Goal: Information Seeking & Learning: Check status

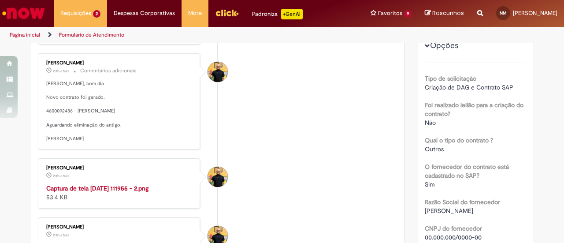
scroll to position [194, 0]
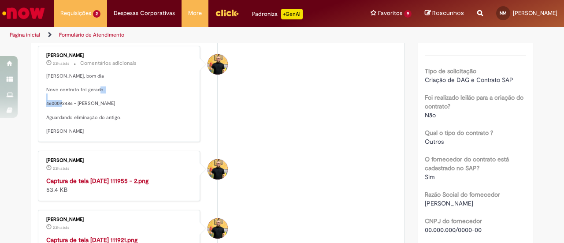
drag, startPoint x: 41, startPoint y: 118, endPoint x: 69, endPoint y: 118, distance: 27.7
click at [69, 118] on div "[PERSON_NAME] 23h atrás 23 horas atrás Comentários adicionais [PERSON_NAME], bo…" at bounding box center [119, 93] width 157 height 91
copy p "4600092486"
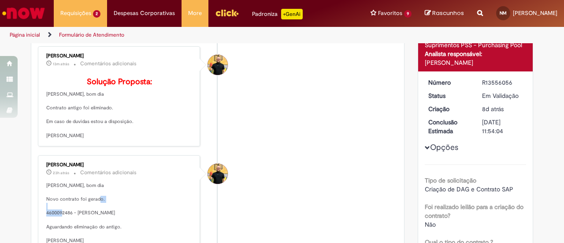
scroll to position [84, 0]
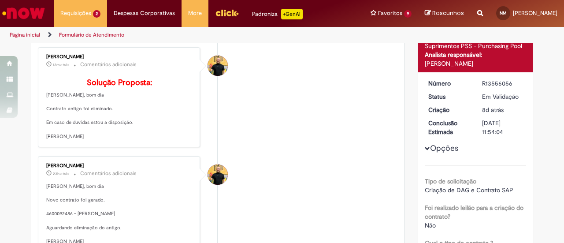
click at [331, 87] on li "[PERSON_NAME] 13m atrás 13 minutos atrás Comentários adicionais Solução Propost…" at bounding box center [217, 97] width 359 height 100
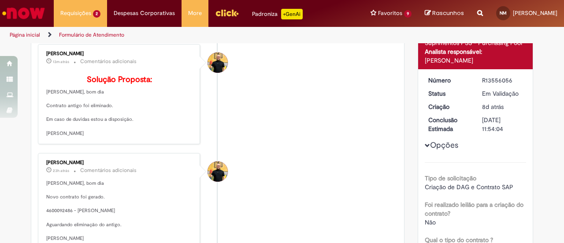
scroll to position [0, 0]
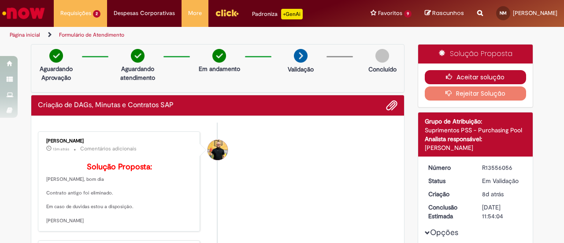
click at [449, 78] on icon "button" at bounding box center [451, 77] width 11 height 6
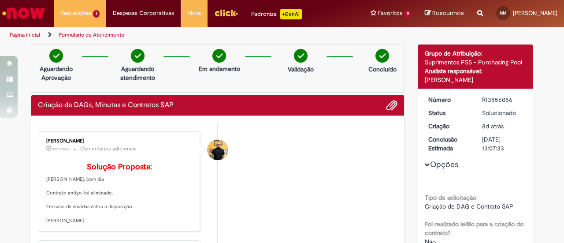
click at [92, 35] on link "Formulário de Atendimento" at bounding box center [91, 34] width 65 height 7
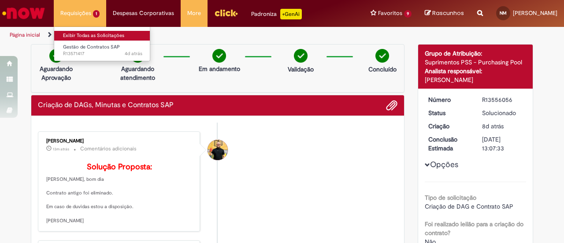
click at [89, 32] on link "Exibir Todas as Solicitações" at bounding box center [102, 36] width 97 height 10
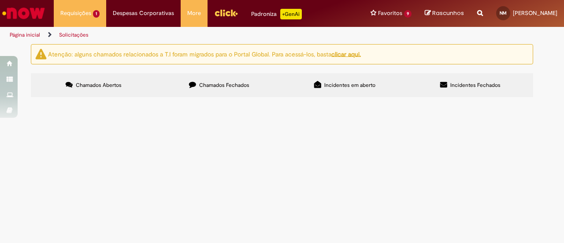
click at [216, 82] on span "Chamados Fechados" at bounding box center [224, 84] width 50 height 7
click at [0, 0] on span "Criação de DAGs, Minutas e Contratos SAP" at bounding box center [0, 0] width 0 height 0
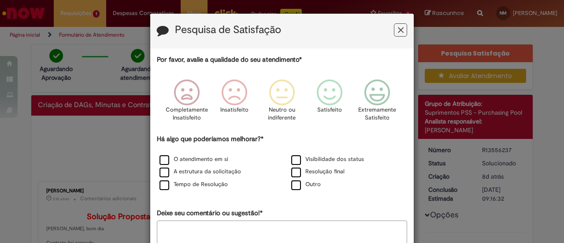
click at [398, 32] on icon "Feedback" at bounding box center [401, 30] width 6 height 9
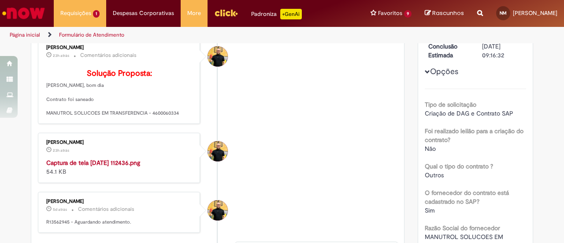
scroll to position [144, 0]
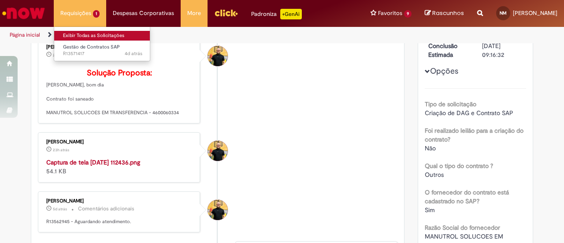
click at [92, 33] on link "Exibir Todas as Solicitações" at bounding box center [102, 36] width 97 height 10
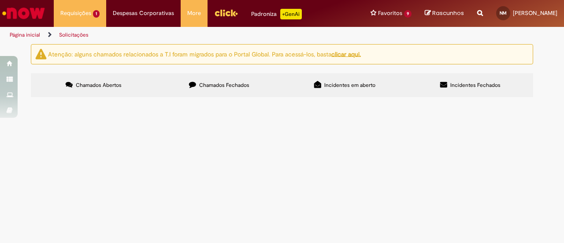
click at [201, 91] on label "Chamados Fechados" at bounding box center [219, 85] width 126 height 24
click at [0, 0] on span "Criação de DAGs, Minutas e Contratos SAP" at bounding box center [0, 0] width 0 height 0
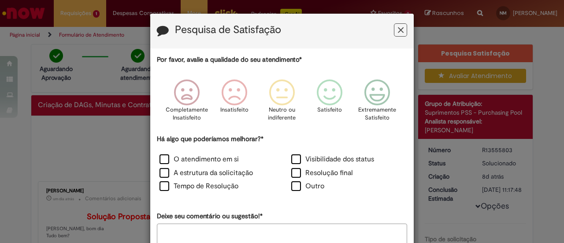
click at [399, 28] on icon "Feedback" at bounding box center [401, 30] width 6 height 9
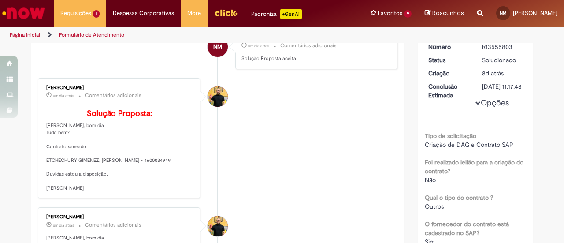
scroll to position [118, 0]
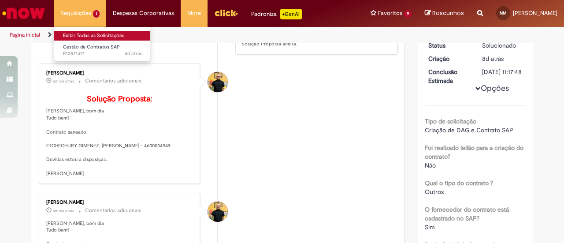
click at [94, 31] on link "Exibir Todas as Solicitações" at bounding box center [102, 36] width 97 height 10
